Goal: Transaction & Acquisition: Subscribe to service/newsletter

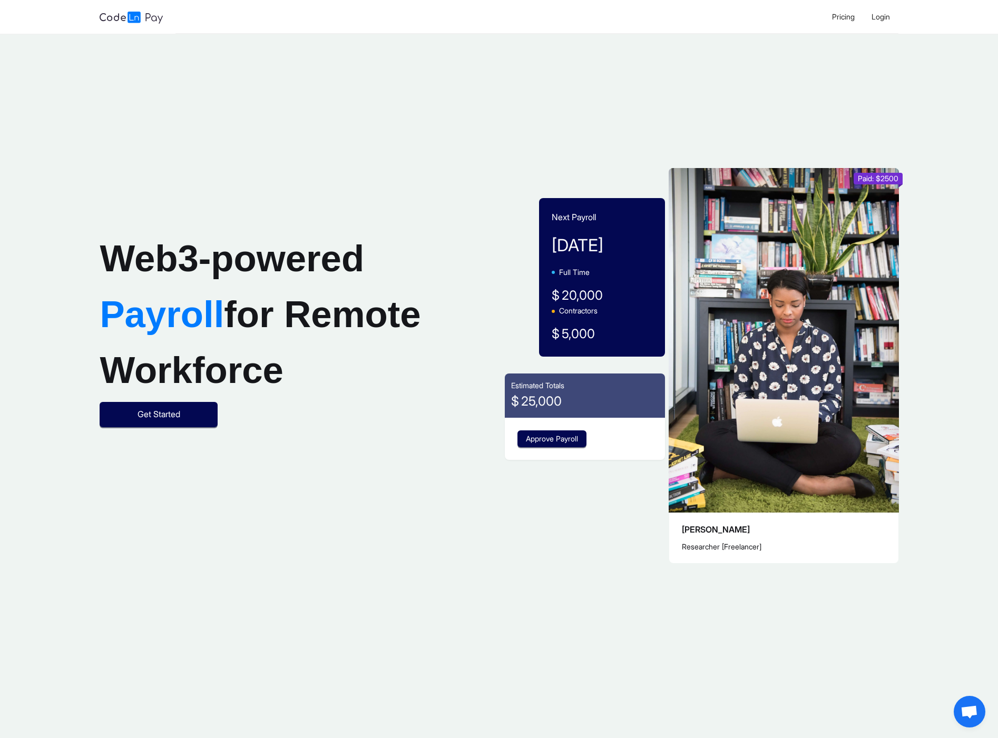
click at [142, 493] on div "Web3-powered Payroll for Remote Workforce Get Started" at bounding box center [263, 329] width 336 height 591
click at [157, 427] on button "Get Started" at bounding box center [159, 414] width 118 height 25
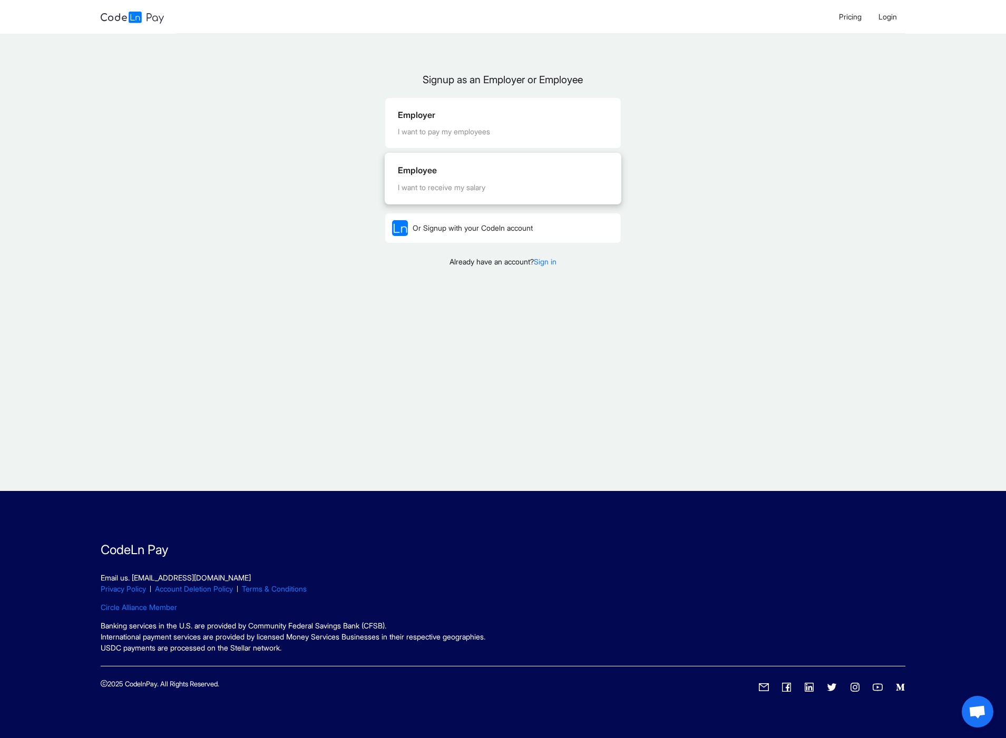
click at [497, 193] on div "Employee I want to receive my salary" at bounding box center [503, 178] width 236 height 50
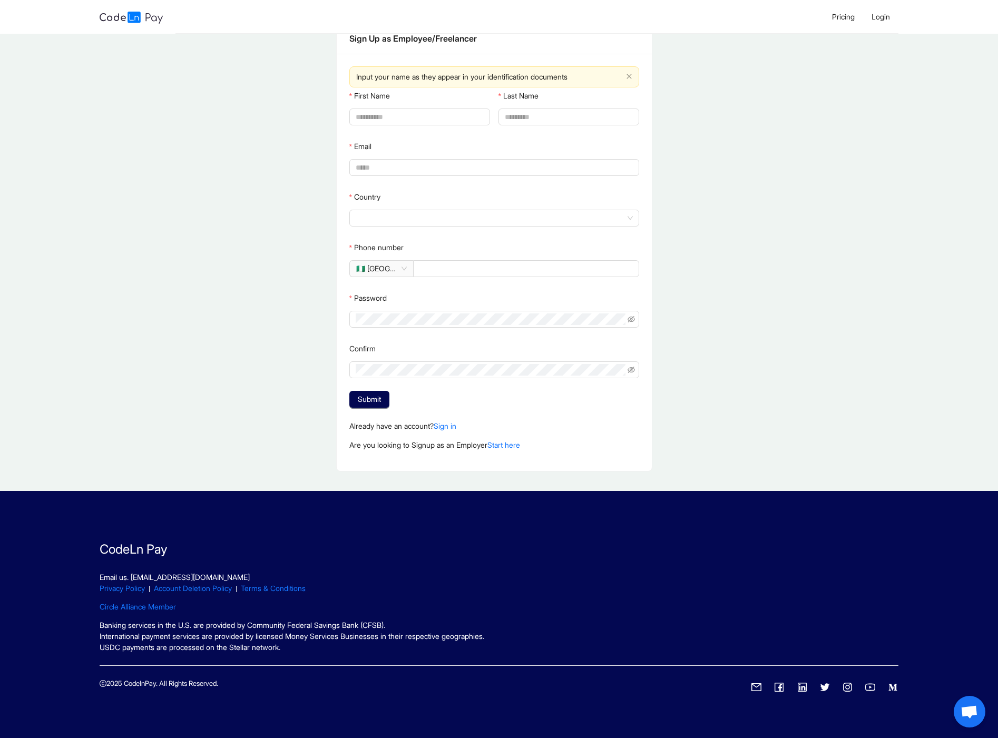
scroll to position [74, 0]
click at [121, 23] on img at bounding box center [131, 18] width 63 height 12
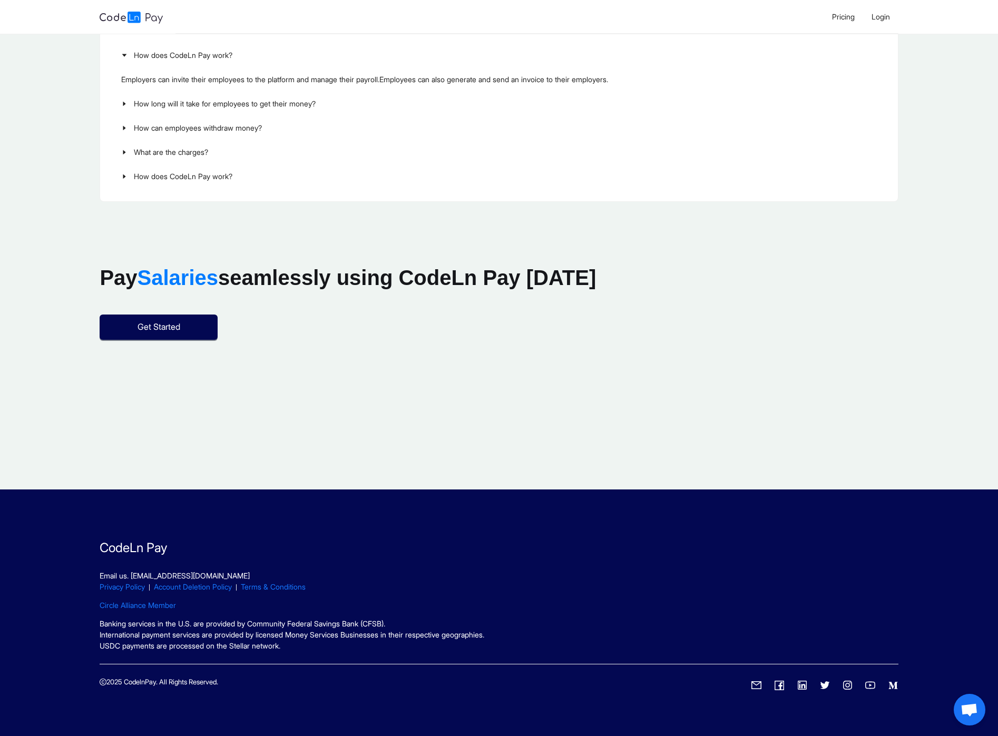
scroll to position [1953, 0]
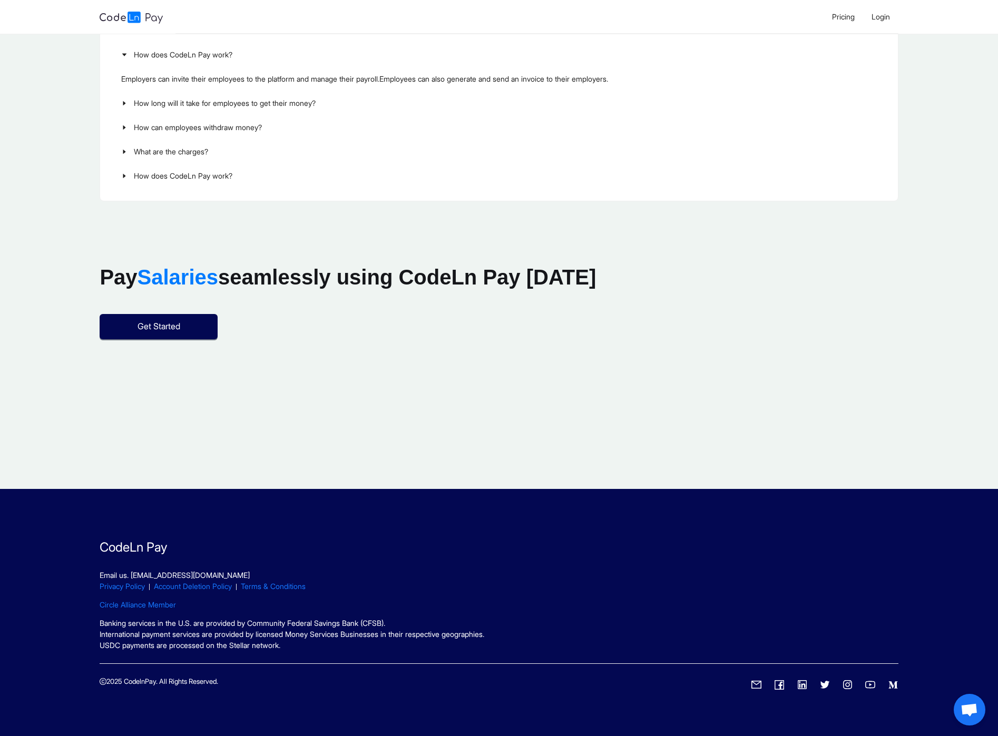
click at [820, 682] on icon "twitter" at bounding box center [825, 685] width 10 height 10
